Goal: Transaction & Acquisition: Purchase product/service

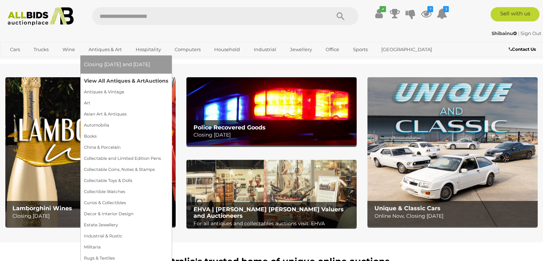
click at [116, 79] on link "View All Antiques & Art Auctions" at bounding box center [126, 80] width 84 height 11
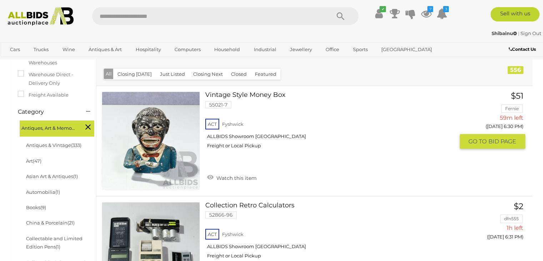
scroll to position [143, 0]
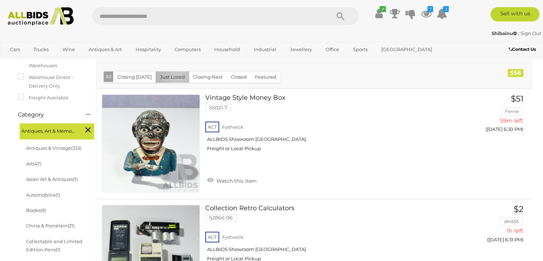
click at [176, 77] on button "Just Listed" at bounding box center [173, 76] width 34 height 11
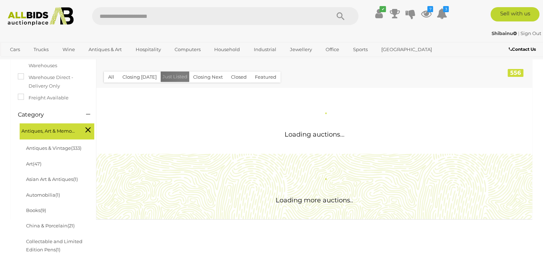
scroll to position [0, 0]
